Goal: Check status: Check status

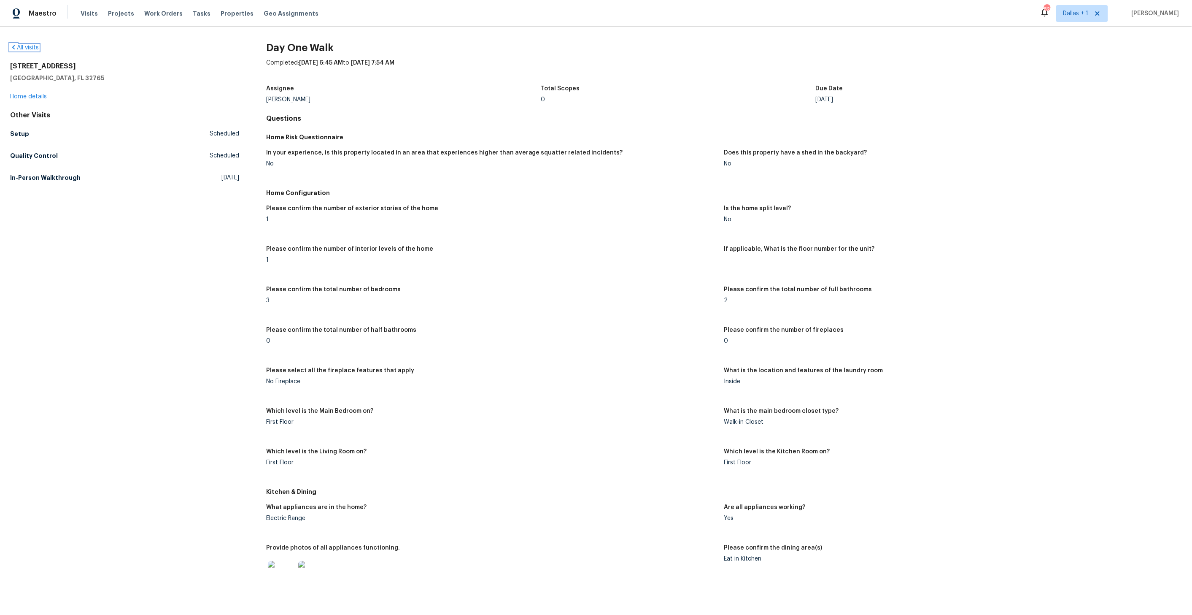
click at [13, 46] on icon at bounding box center [13, 47] width 3 height 4
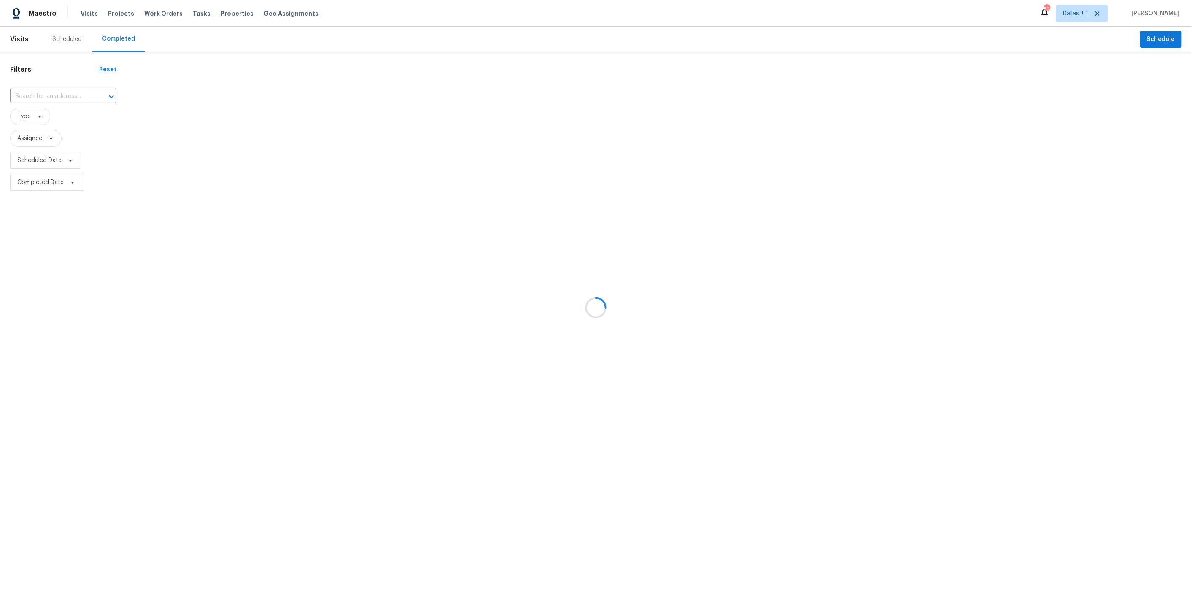
click at [33, 92] on div at bounding box center [596, 307] width 1192 height 615
click at [32, 93] on div at bounding box center [596, 307] width 1192 height 615
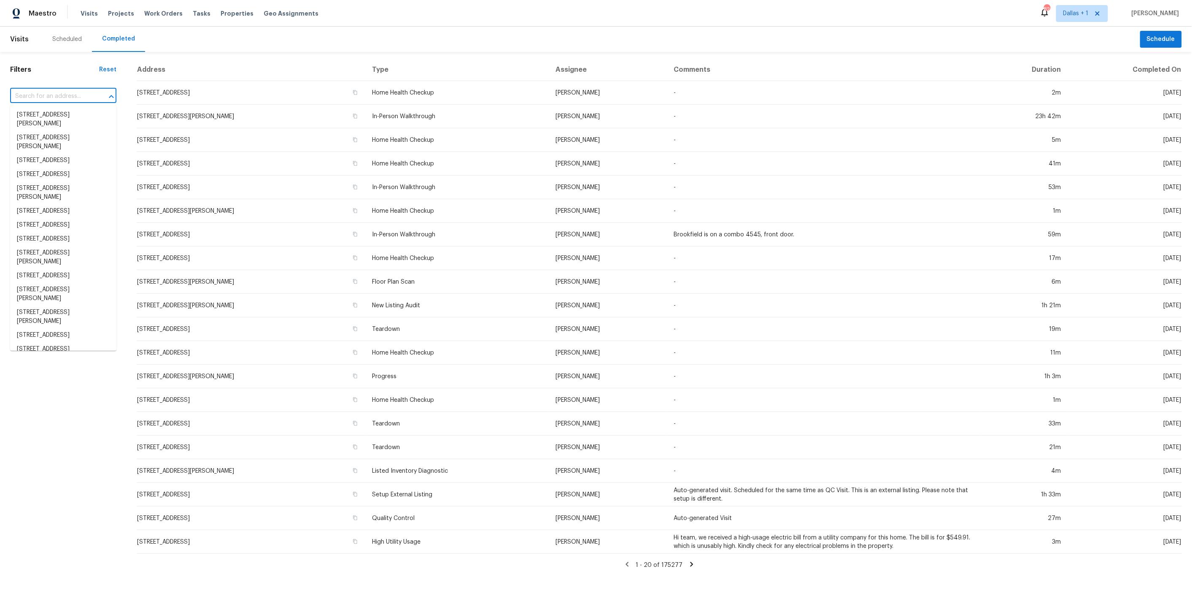
click at [32, 93] on input "text" at bounding box center [51, 96] width 83 height 13
paste input "[STREET_ADDRESS][PERSON_NAME]"
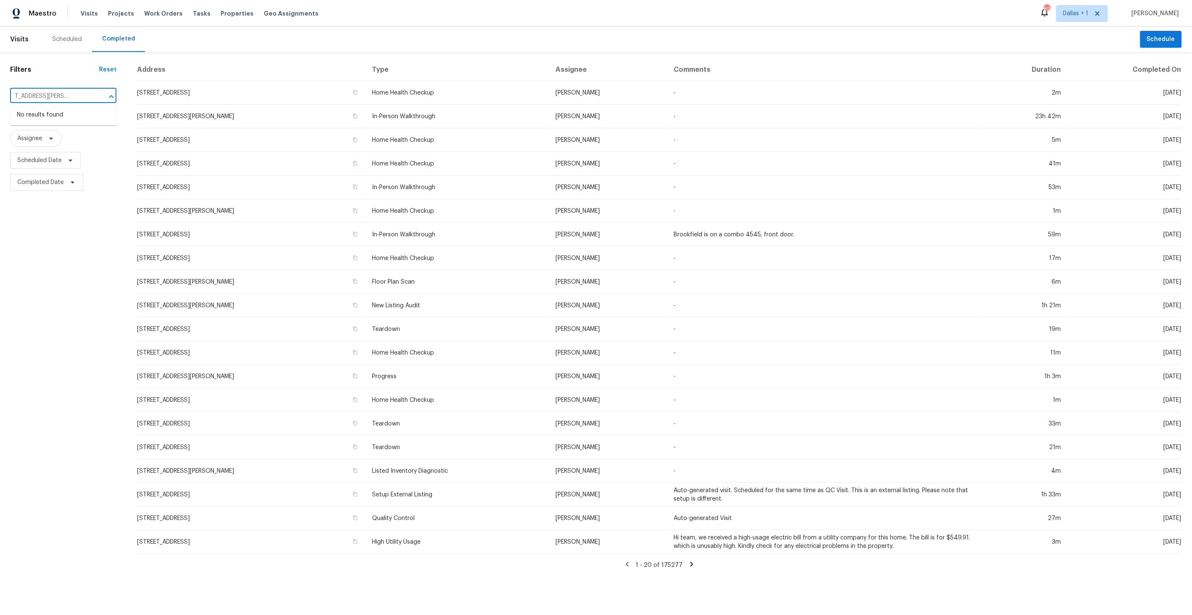
type input "[STREET_ADDRESS][PERSON_NAME]"
click at [1087, 11] on span "Dallas + 1" at bounding box center [1075, 13] width 25 height 8
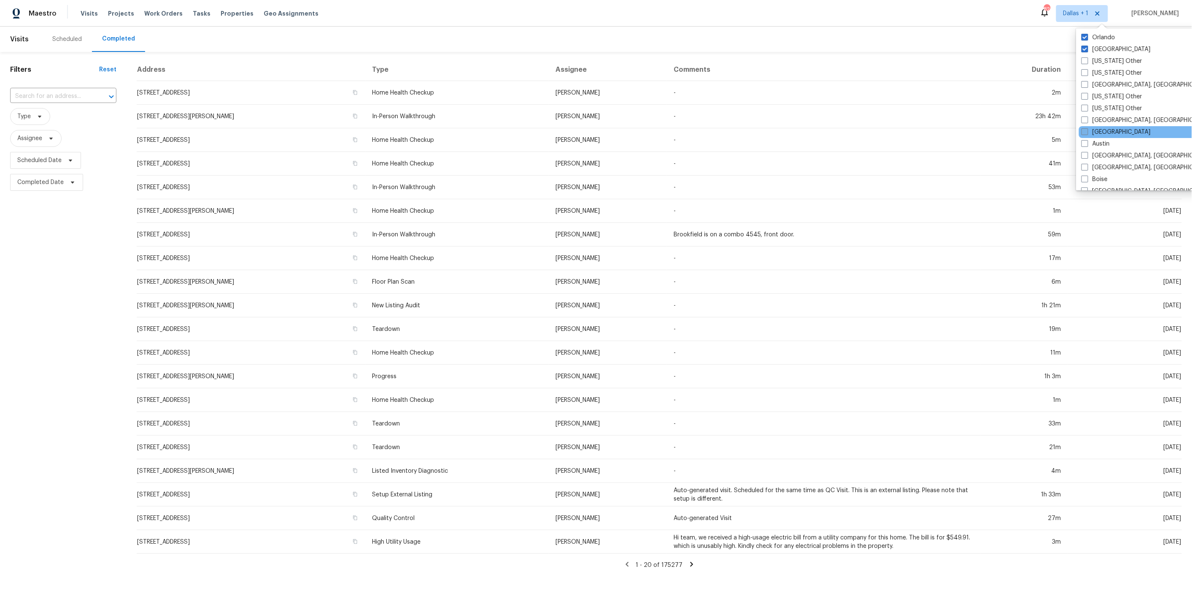
click at [1095, 131] on label "[GEOGRAPHIC_DATA]" at bounding box center [1115, 132] width 69 height 8
click at [1087, 131] on input "[GEOGRAPHIC_DATA]" at bounding box center [1083, 130] width 5 height 5
checkbox input "true"
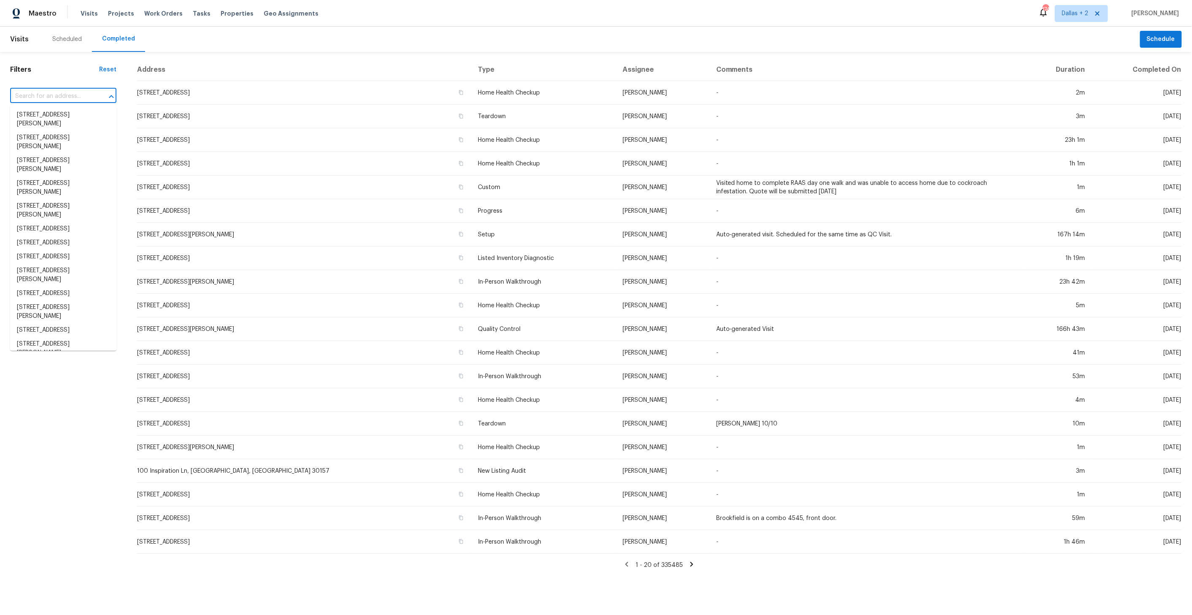
click at [48, 97] on input "text" at bounding box center [51, 96] width 83 height 13
paste input "[STREET_ADDRESS][PERSON_NAME]"
type input "[STREET_ADDRESS][PERSON_NAME]"
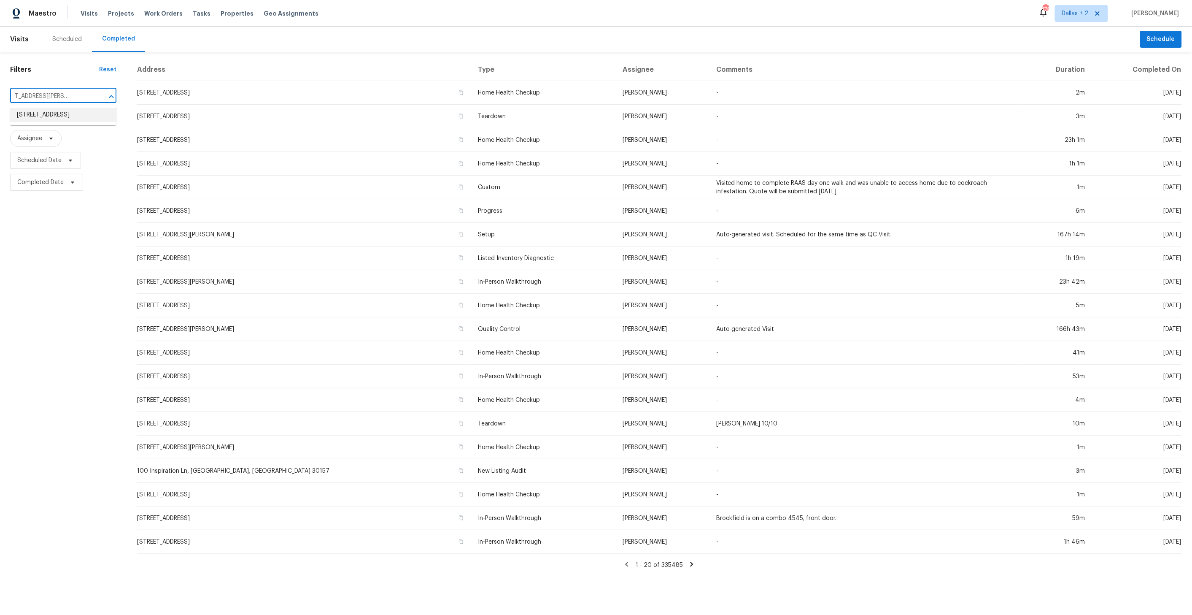
click at [54, 116] on li "[STREET_ADDRESS]" at bounding box center [63, 115] width 106 height 14
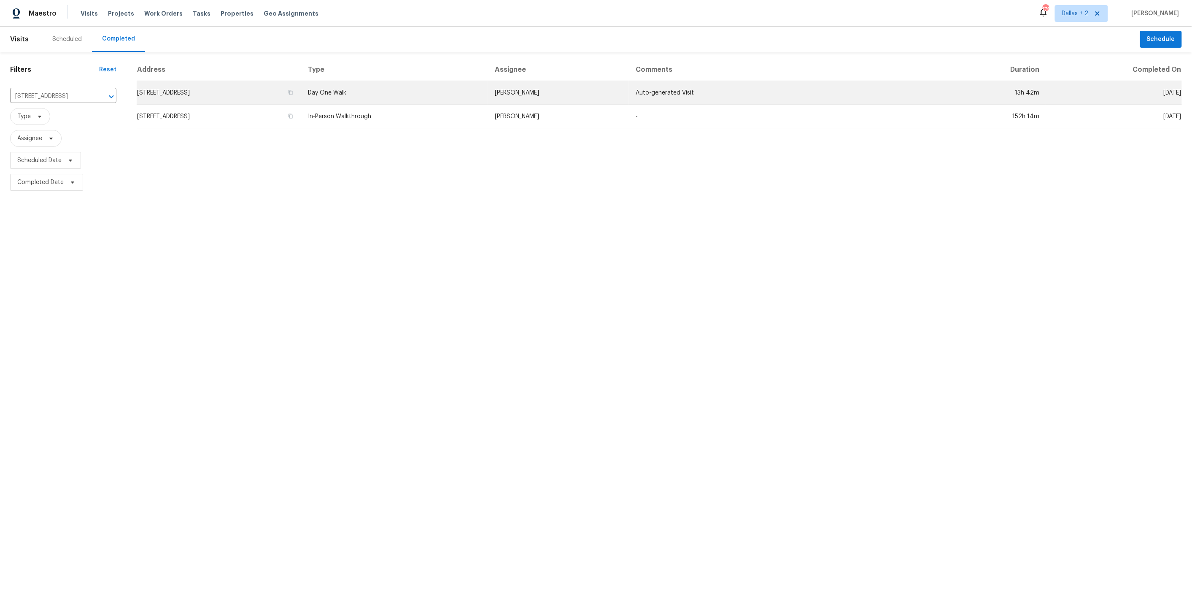
click at [408, 94] on td "Day One Walk" at bounding box center [394, 93] width 187 height 24
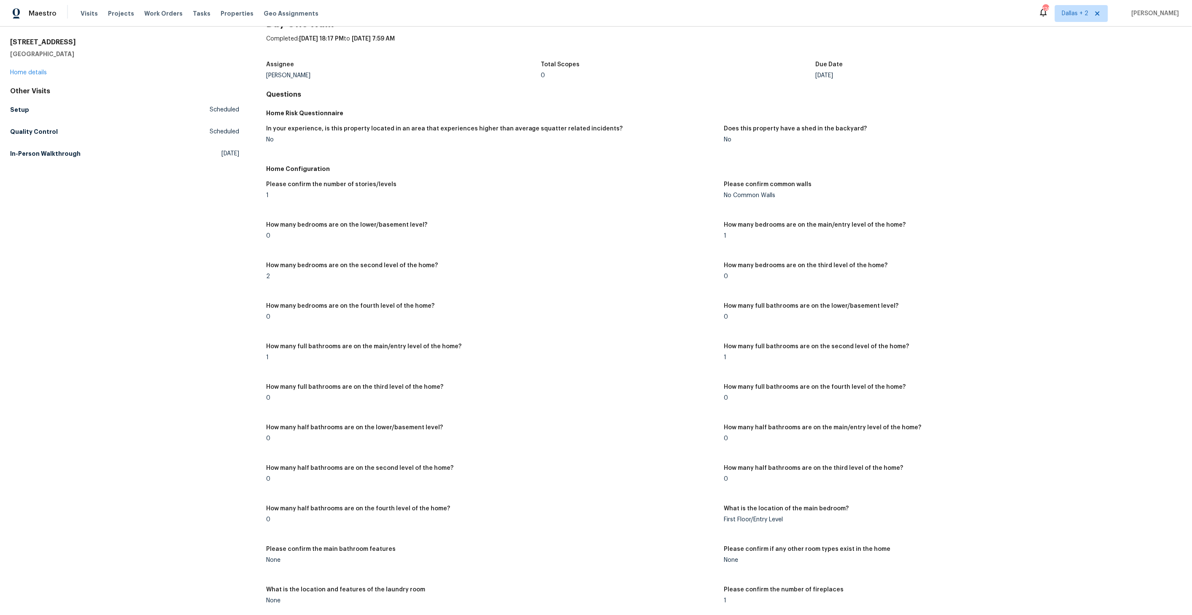
scroll to position [702, 0]
